Goal: Navigation & Orientation: Find specific page/section

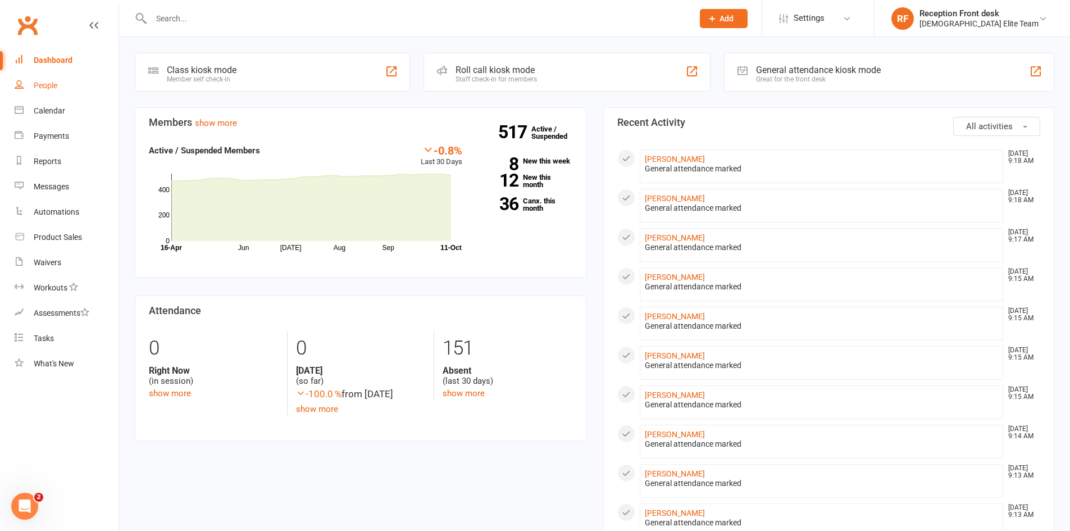
click at [49, 86] on div "People" at bounding box center [46, 85] width 24 height 9
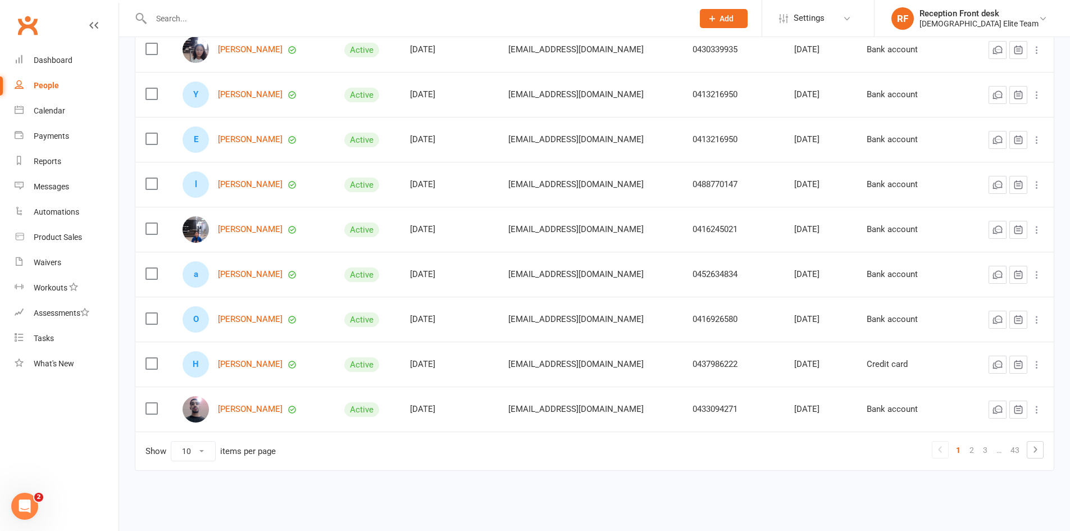
scroll to position [159, 0]
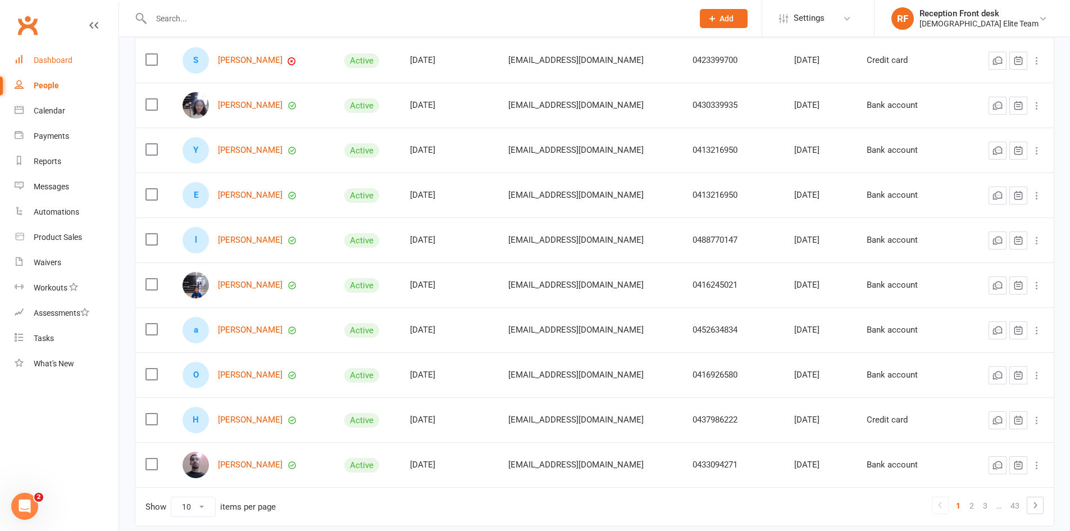
click at [62, 57] on div "Dashboard" at bounding box center [53, 60] width 39 height 9
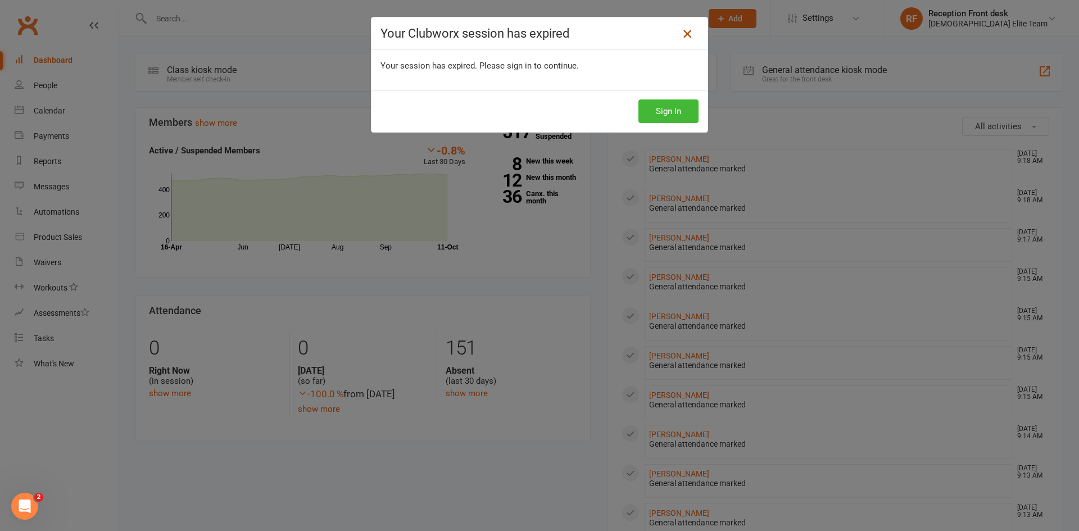
click at [689, 33] on icon at bounding box center [686, 33] width 13 height 13
